Goal: Communication & Community: Answer question/provide support

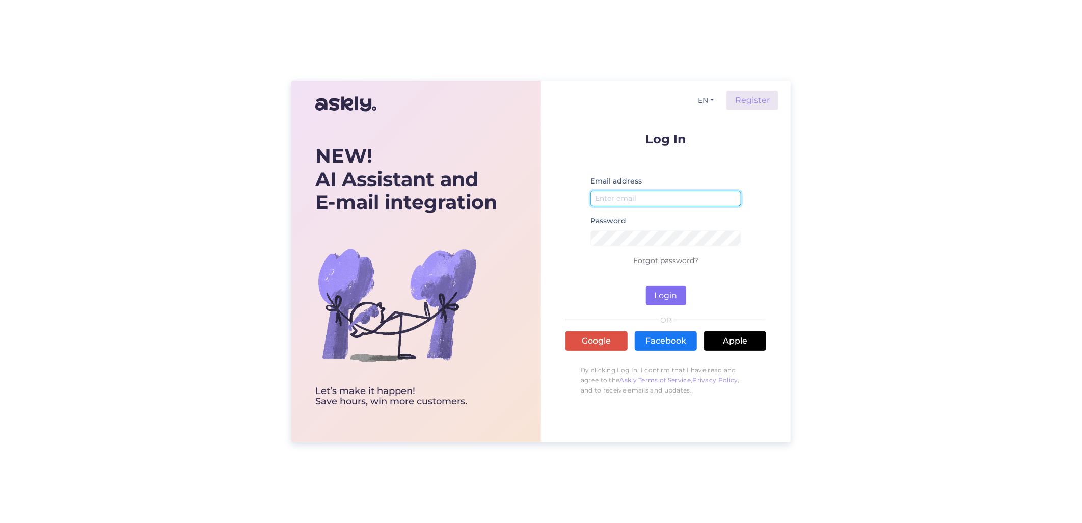
type input "[EMAIL_ADDRESS][DOMAIN_NAME]"
click at [670, 293] on button "Login" at bounding box center [666, 295] width 40 height 19
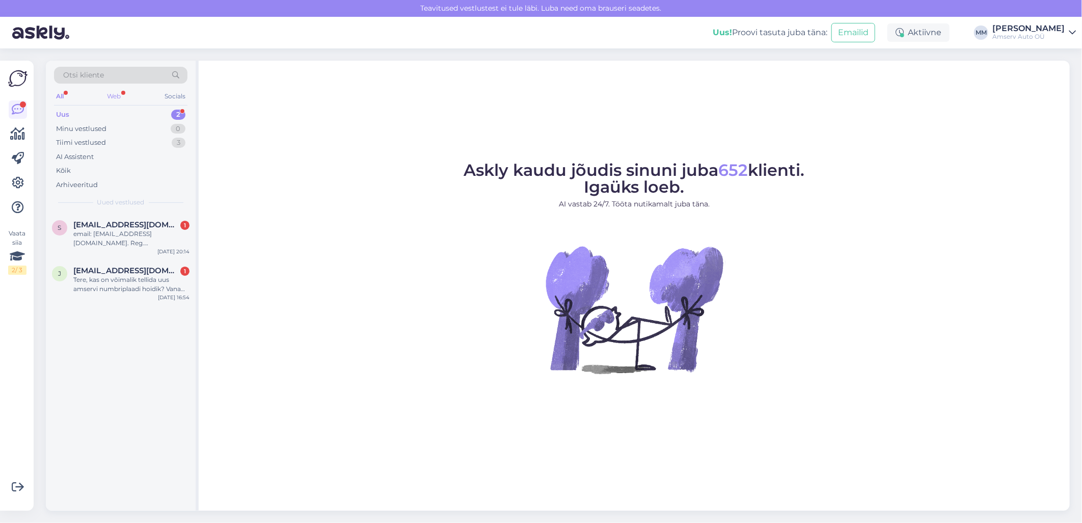
click at [116, 96] on div "Web" at bounding box center [114, 96] width 18 height 13
click at [121, 290] on div "Tere, kas on võimalik tellida uus amservi numbriplaadi hoidik? Vana on kulunud …" at bounding box center [131, 284] width 116 height 18
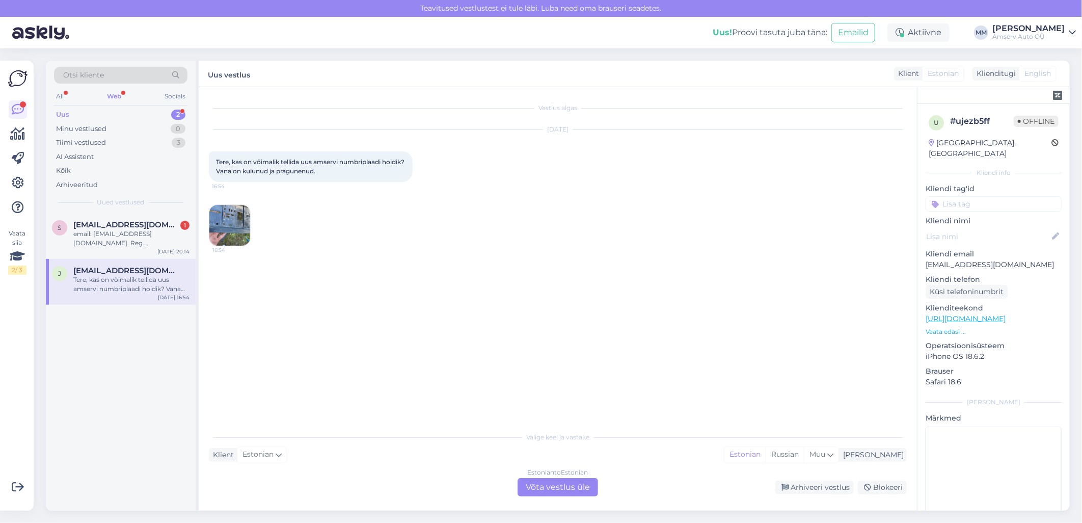
click at [566, 486] on div "Estonian to Estonian Võta vestlus üle" at bounding box center [558, 487] width 81 height 18
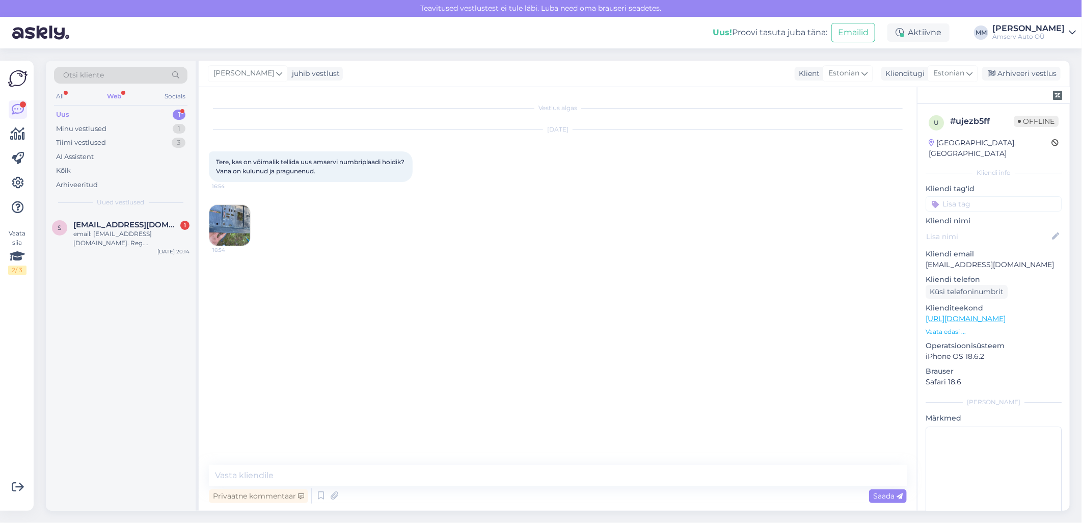
click at [239, 223] on img at bounding box center [229, 225] width 41 height 41
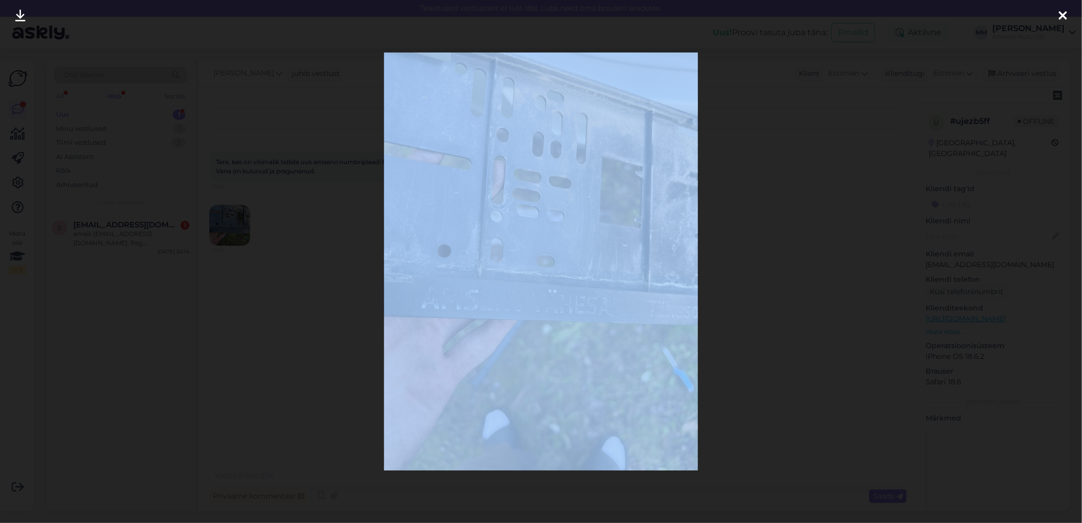
click at [239, 223] on div at bounding box center [541, 261] width 1082 height 523
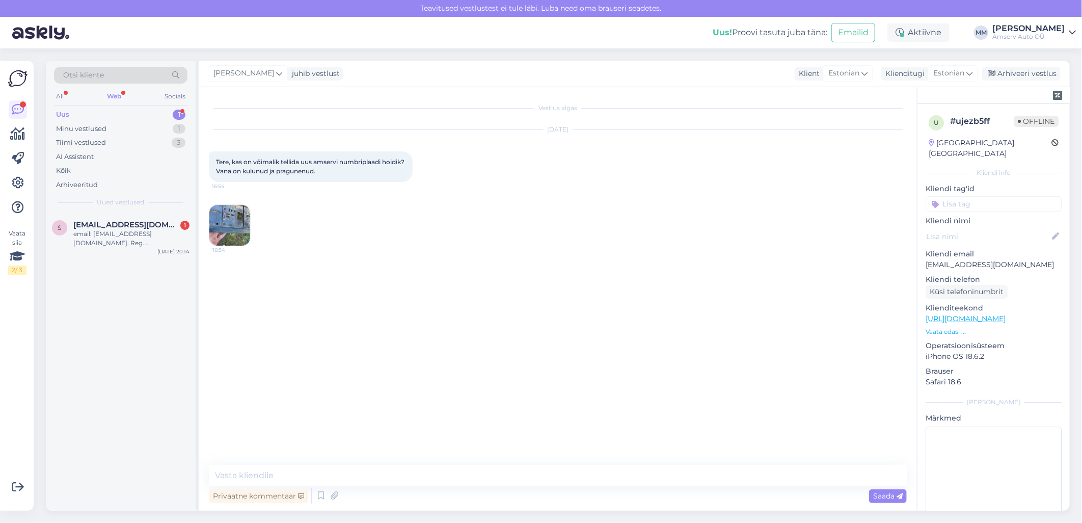
click at [239, 223] on img at bounding box center [229, 225] width 41 height 41
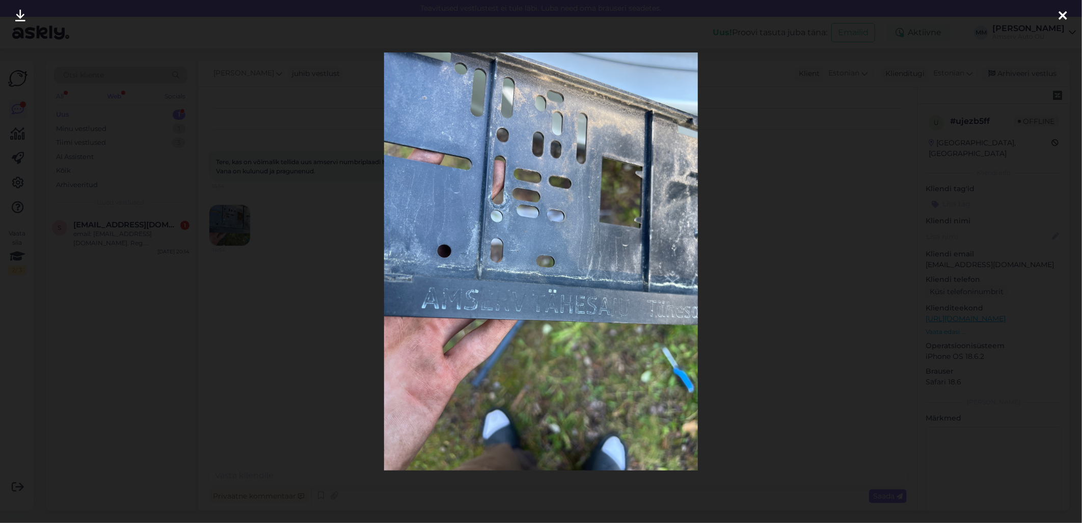
click at [1062, 20] on icon at bounding box center [1063, 16] width 8 height 13
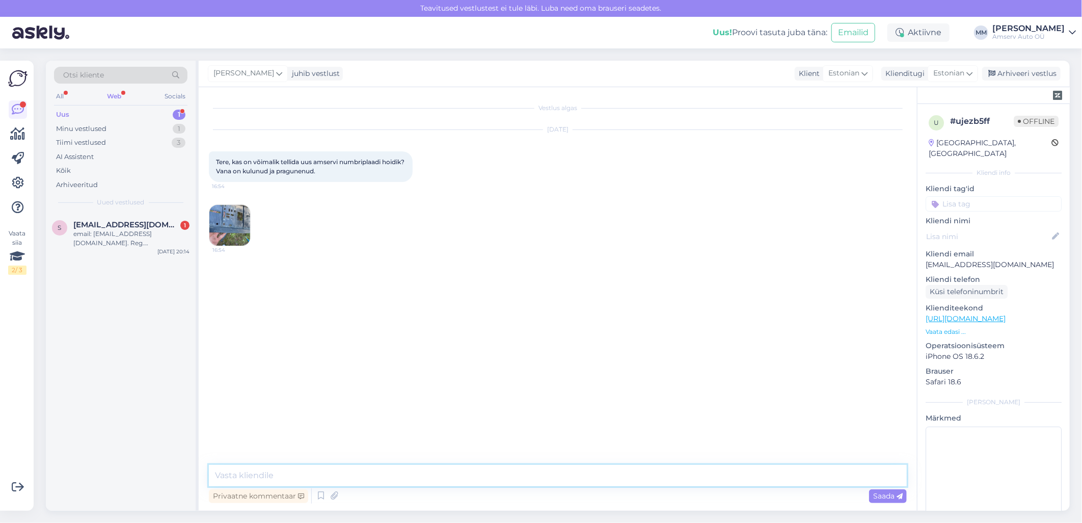
click at [273, 476] on textarea at bounding box center [558, 475] width 698 height 21
type textarea "I"
type textarea "Tere"
type textarea "ikka"
drag, startPoint x: 216, startPoint y: 161, endPoint x: 345, endPoint y: 179, distance: 130.8
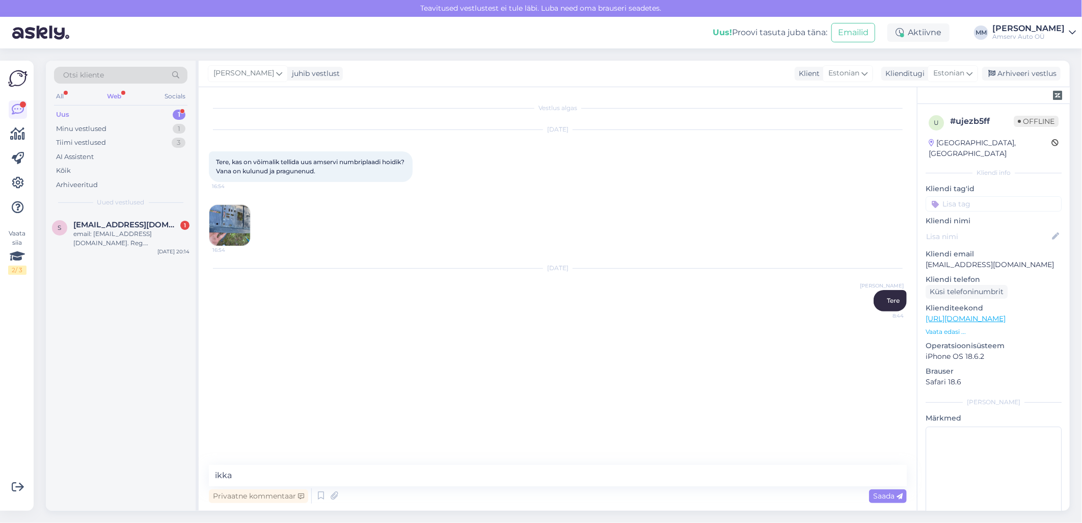
click at [345, 179] on div "Tere, kas on võimalik tellida uus amservi numbriplaadi hoidik? Vana on kulunud …" at bounding box center [311, 166] width 204 height 31
drag, startPoint x: 345, startPoint y: 179, endPoint x: 319, endPoint y: 170, distance: 27.6
copy span "Tere, kas on võimalik tellida uus amservi numbriplaadi hoidik? Vana on kulunud …"
click at [139, 237] on div "email: [EMAIL_ADDRESS][DOMAIN_NAME]. Reg.[PERSON_NAME] 121GKS. Peetri esindus s…" at bounding box center [131, 238] width 116 height 18
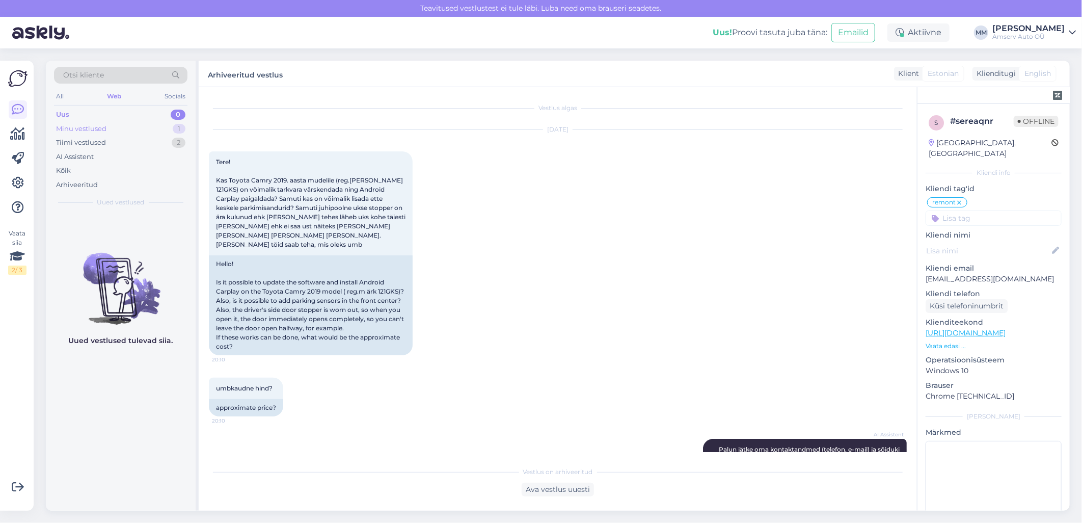
click at [123, 126] on div "Minu vestlused 1" at bounding box center [121, 129] width 134 height 14
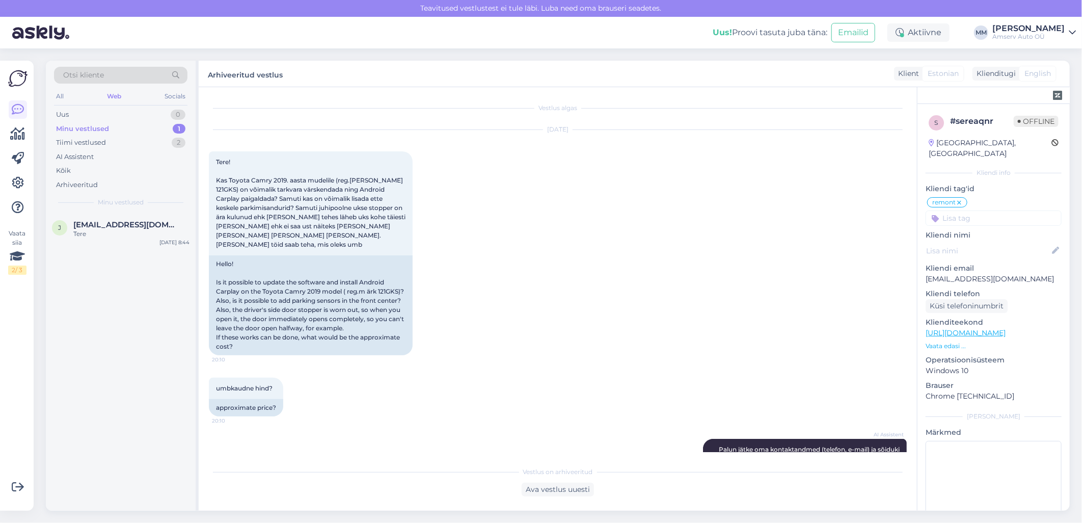
click at [151, 128] on div "Minu vestlused 1" at bounding box center [121, 129] width 134 height 14
click at [135, 143] on div "Tiimi vestlused 2" at bounding box center [121, 143] width 134 height 14
click at [125, 130] on div "Minu vestlused 1" at bounding box center [121, 129] width 134 height 14
click at [113, 228] on span "[EMAIL_ADDRESS][DOMAIN_NAME]" at bounding box center [126, 224] width 106 height 9
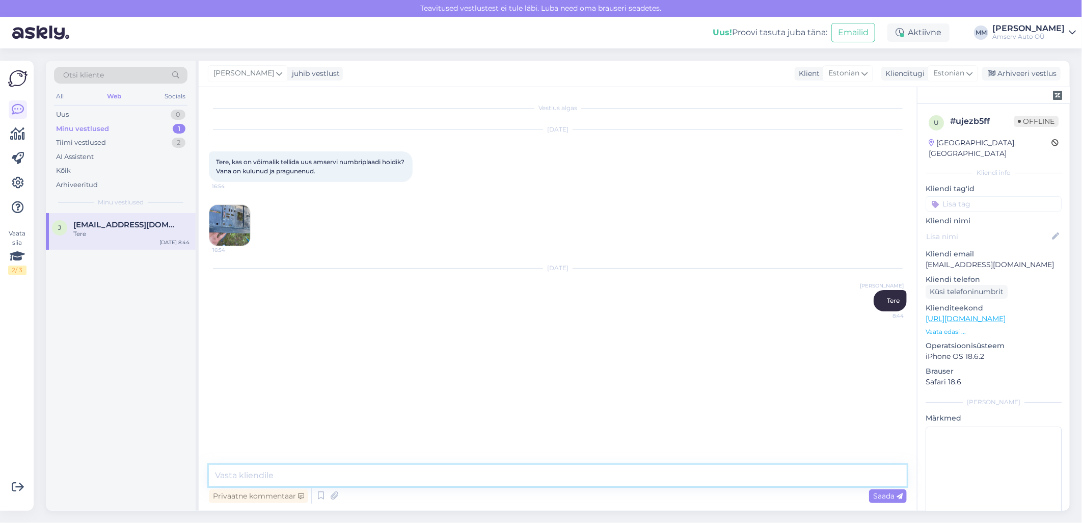
click at [344, 474] on textarea at bounding box center [558, 475] width 698 height 21
click at [396, 415] on div "Vestlus algas [DATE] Tere, kas on võimalik tellida uus amservi numbriplaadi hoi…" at bounding box center [562, 276] width 707 height 358
